Goal: Information Seeking & Learning: Learn about a topic

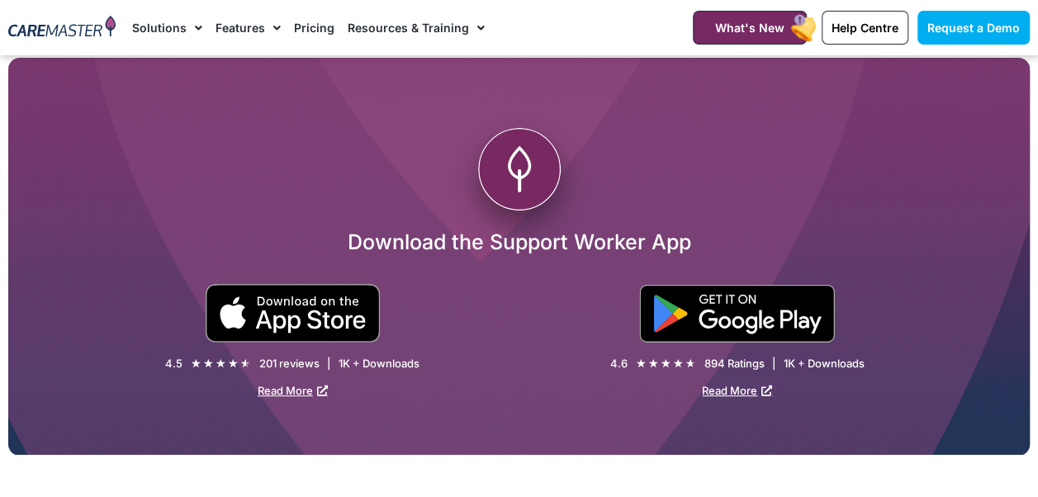
scroll to position [2892, 0]
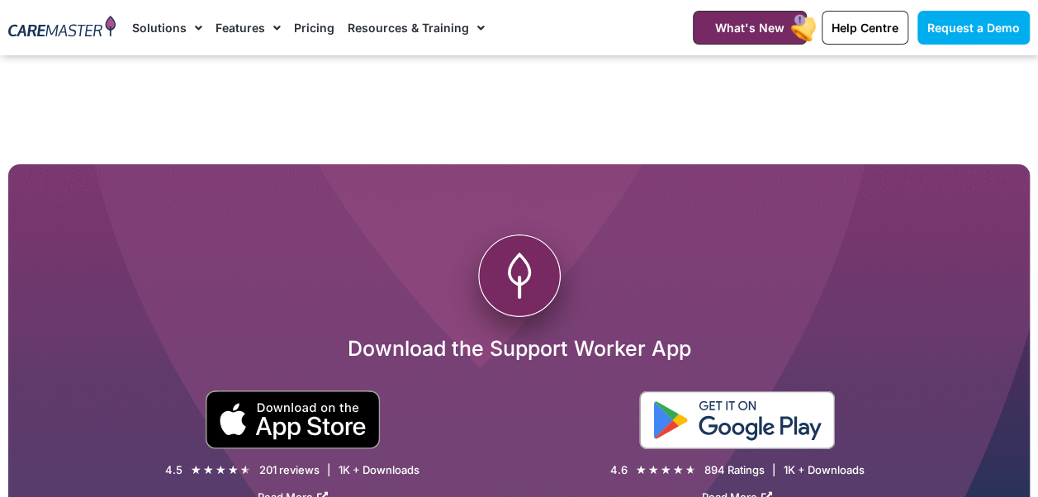
click at [768, 409] on img at bounding box center [737, 421] width 196 height 58
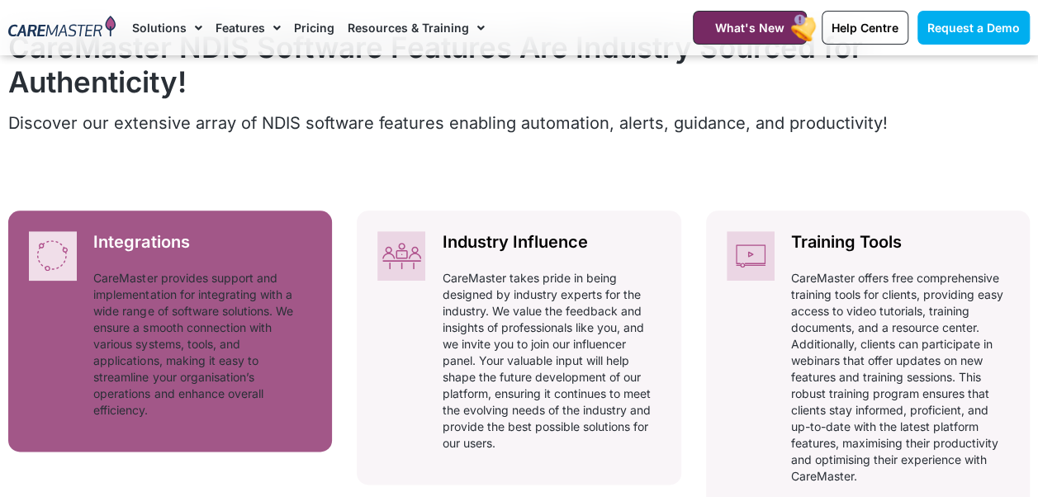
scroll to position [753, 0]
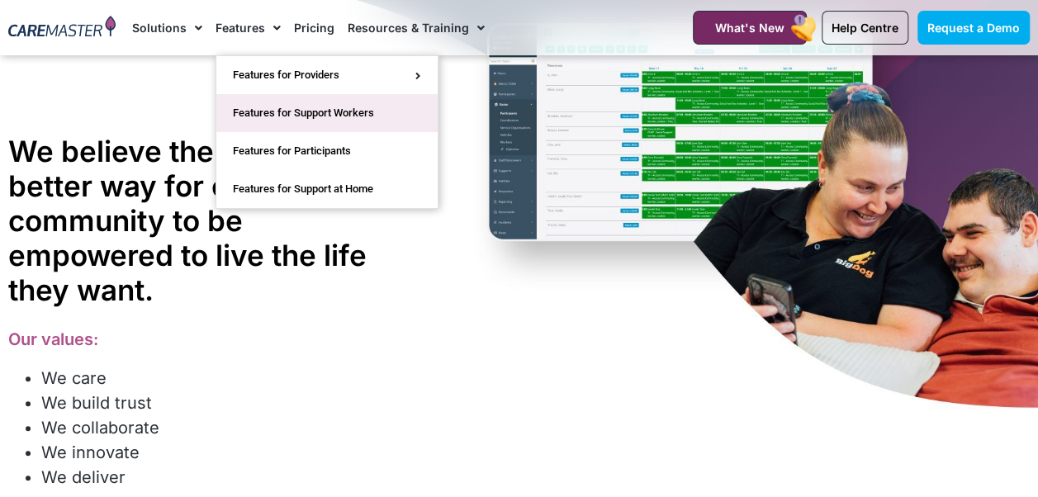
click at [286, 112] on link "Features for Support Workers" at bounding box center [326, 113] width 221 height 38
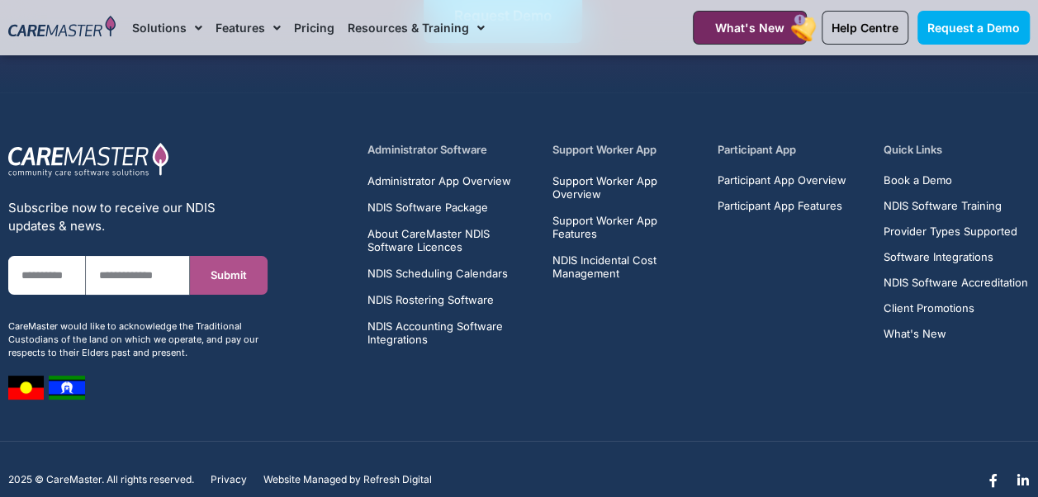
scroll to position [6250, 0]
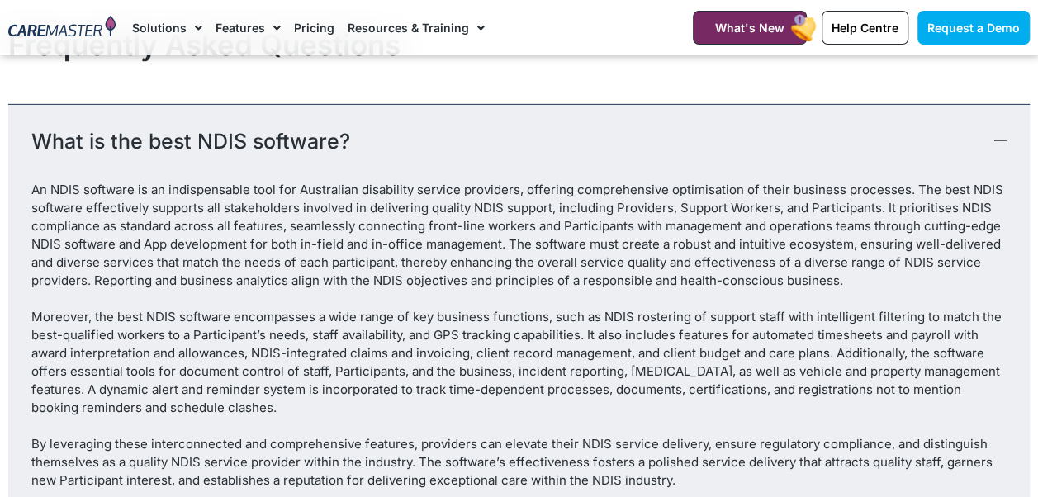
scroll to position [8879, 0]
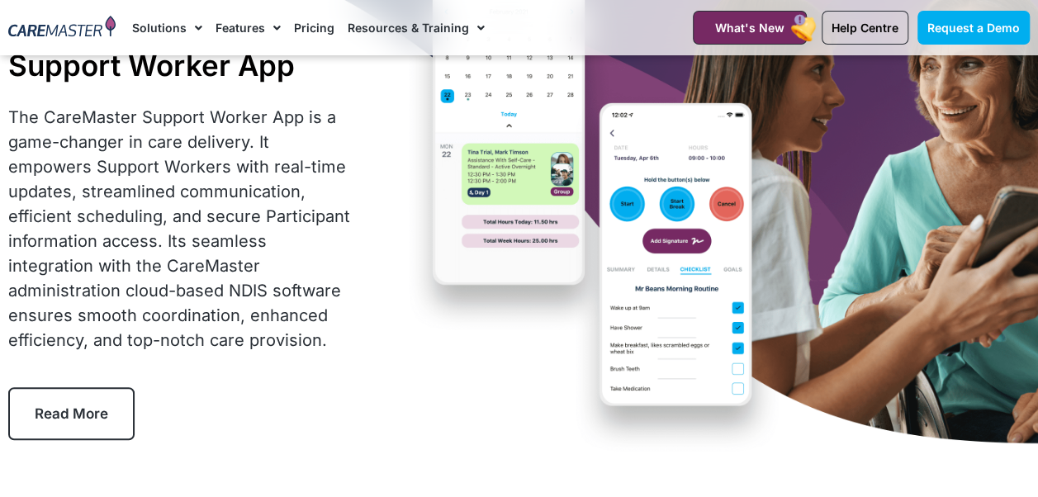
scroll to position [87, 0]
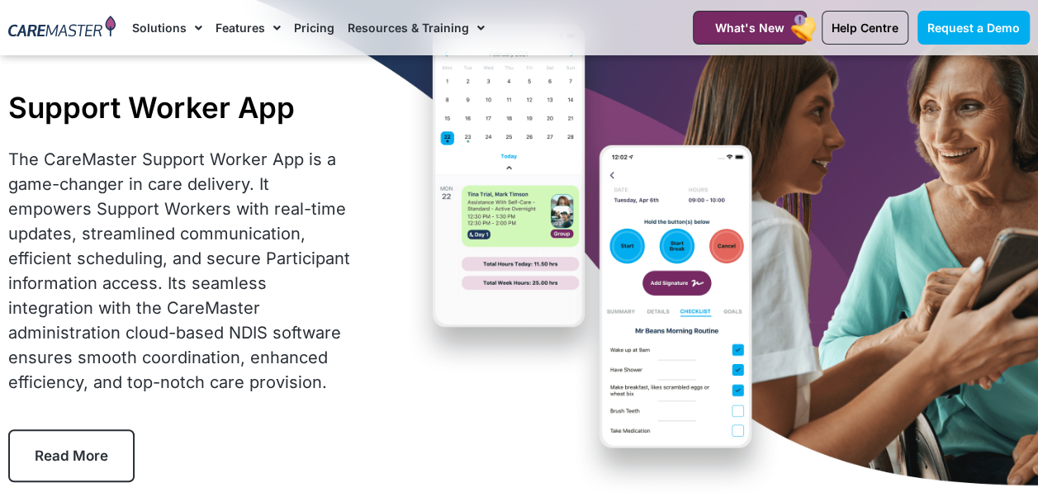
click at [50, 454] on span "Read More" at bounding box center [72, 456] width 74 height 17
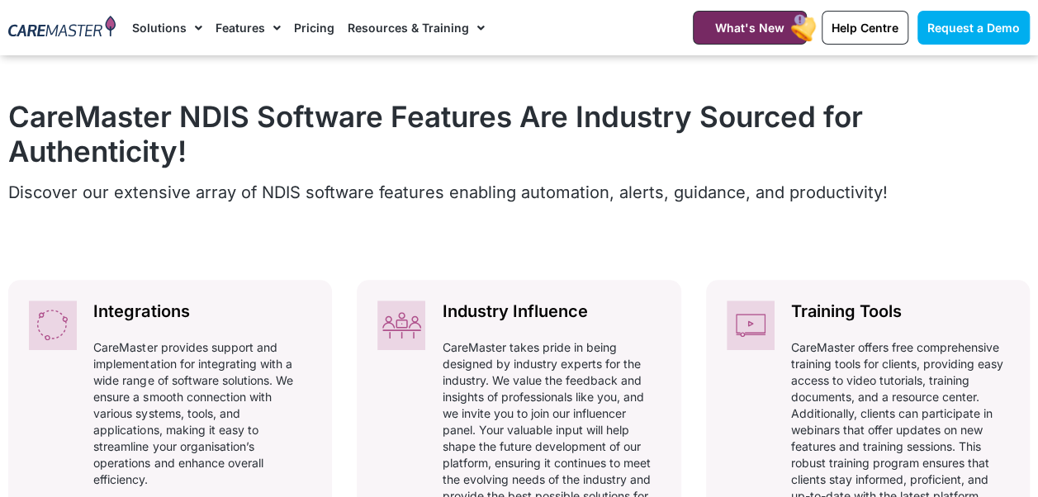
scroll to position [779, 0]
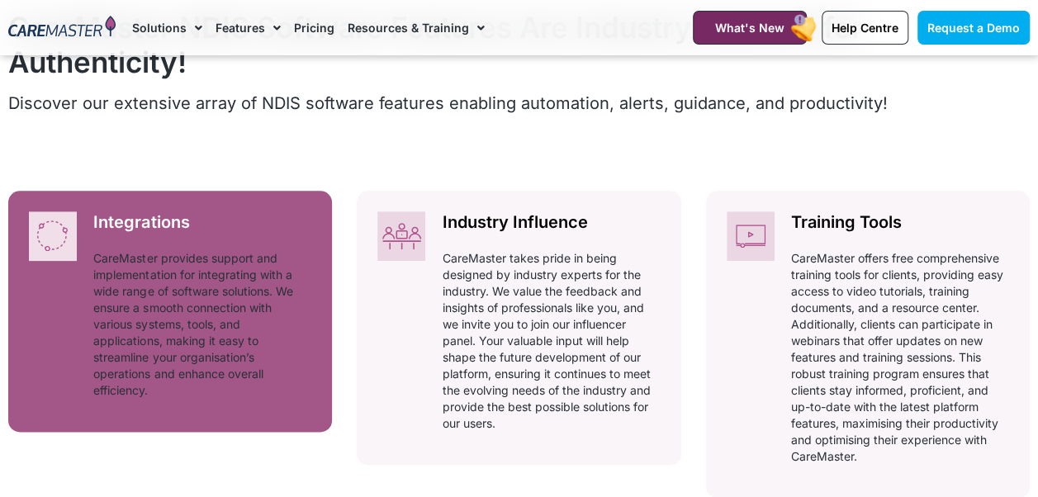
click at [93, 365] on p "CareMaster provides support and implementation for integrating with a wide rang…" at bounding box center [202, 324] width 218 height 149
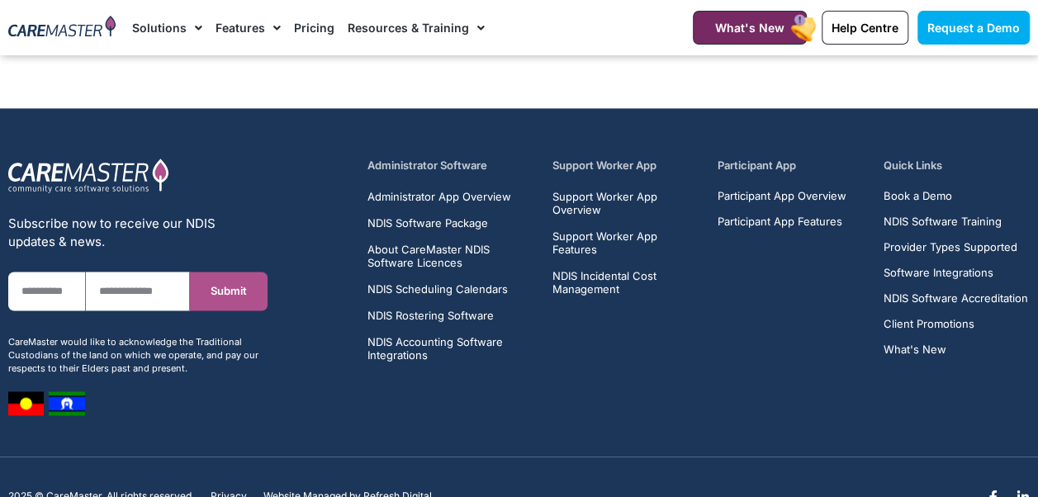
scroll to position [4293, 0]
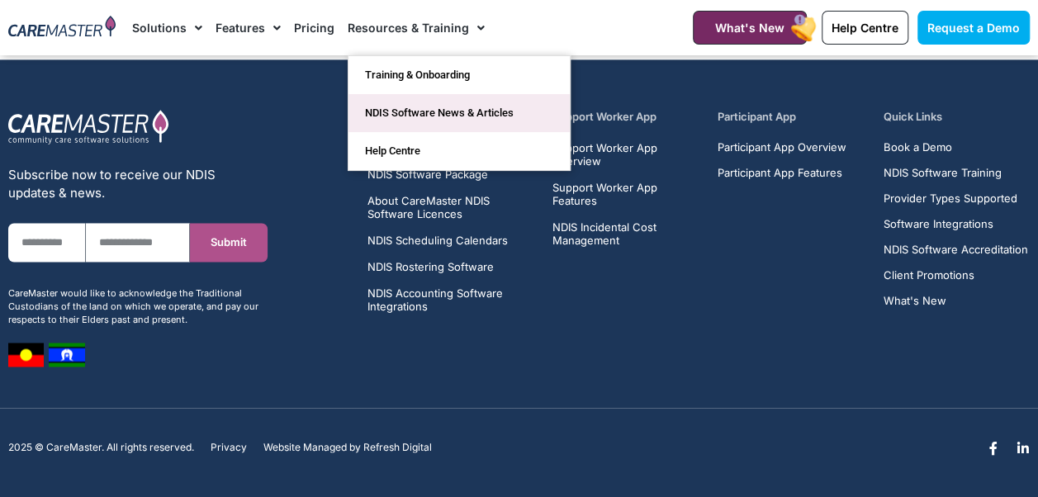
click at [405, 110] on link "NDIS Software News & Articles" at bounding box center [459, 113] width 221 height 38
